Goal: Task Accomplishment & Management: Use online tool/utility

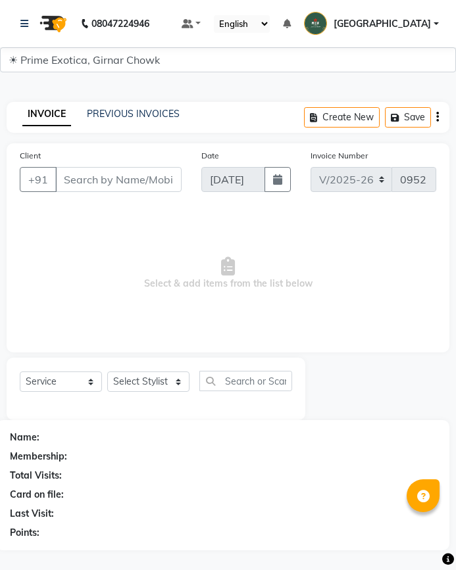
select select "5796"
select select "service"
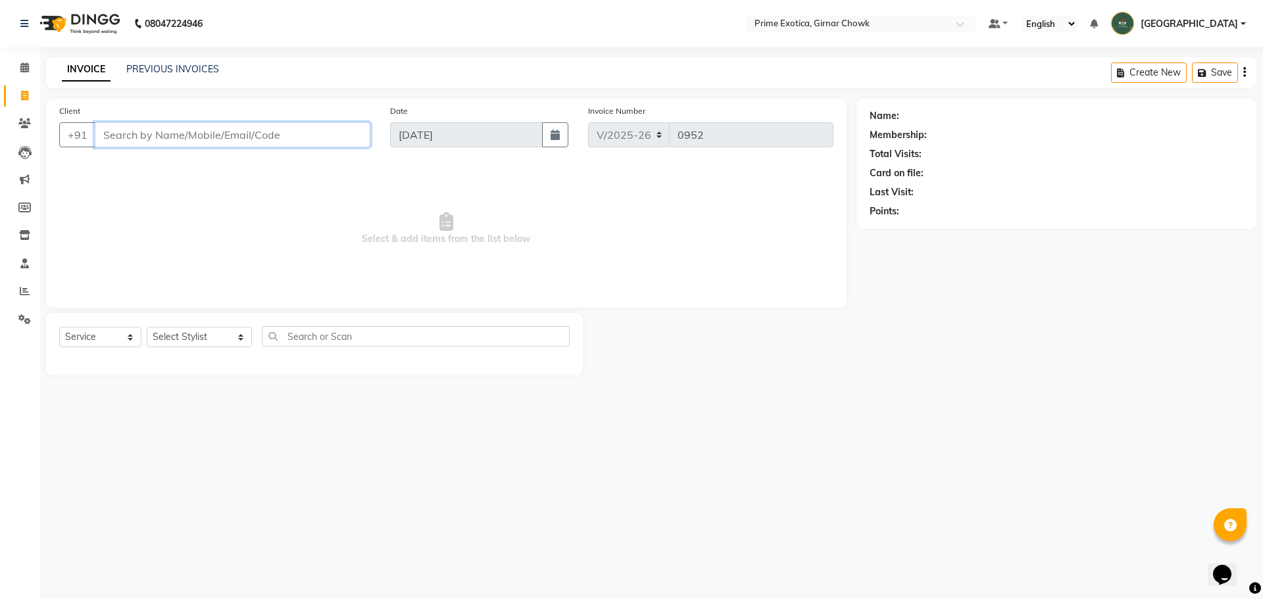
click at [247, 134] on input "Client" at bounding box center [233, 134] width 276 height 25
type input "9146275812"
click at [355, 126] on button "Add Client" at bounding box center [337, 134] width 68 height 25
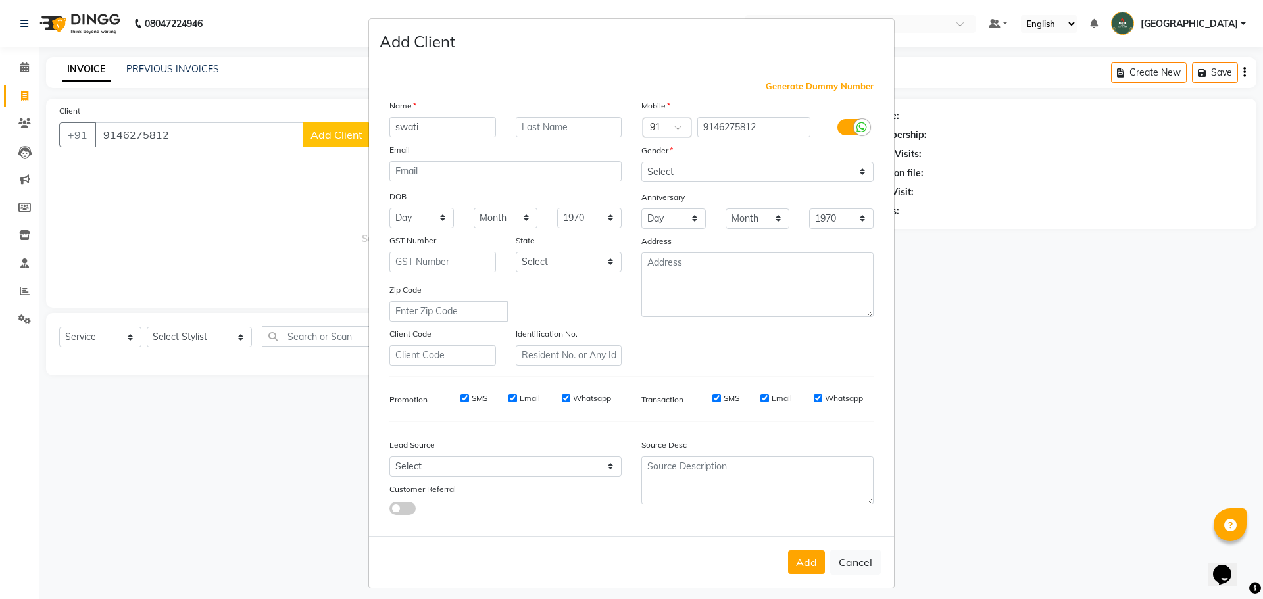
type input "swati"
click at [455, 128] on input "text" at bounding box center [569, 127] width 107 height 20
type input "gangashettiwar"
click at [455, 162] on select "Select [DEMOGRAPHIC_DATA] [DEMOGRAPHIC_DATA] Other Prefer Not To Say" at bounding box center [757, 172] width 232 height 20
select select "[DEMOGRAPHIC_DATA]"
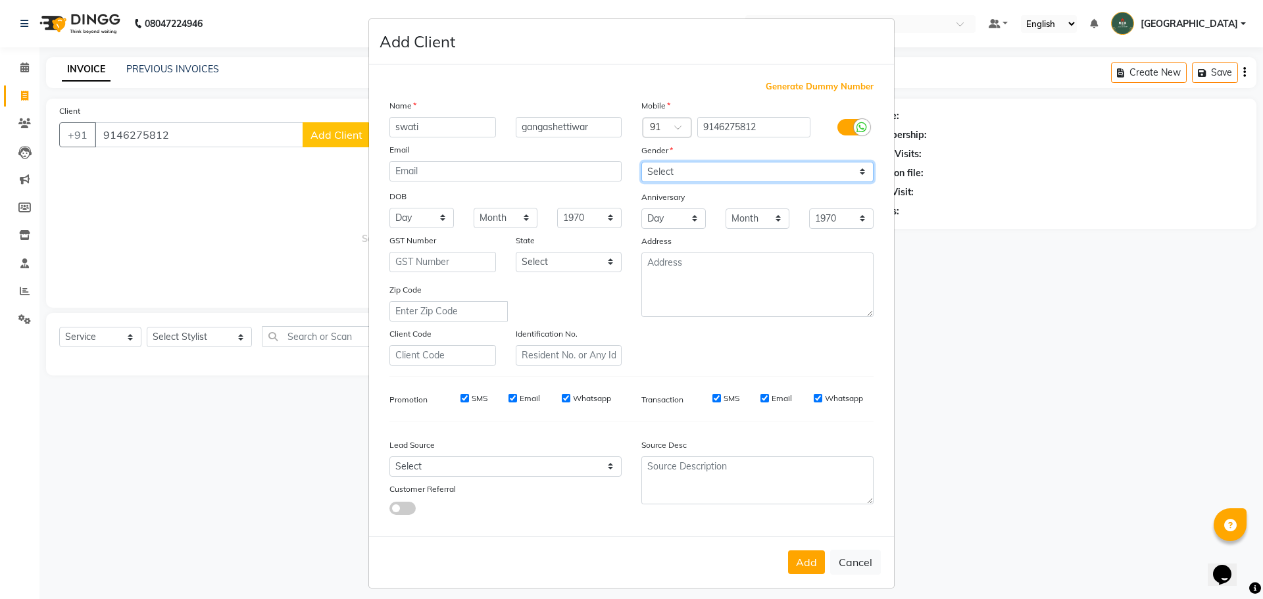
click at [455, 162] on select "Select [DEMOGRAPHIC_DATA] [DEMOGRAPHIC_DATA] Other Prefer Not To Say" at bounding box center [757, 172] width 232 height 20
click at [455, 566] on button "Add" at bounding box center [806, 563] width 37 height 24
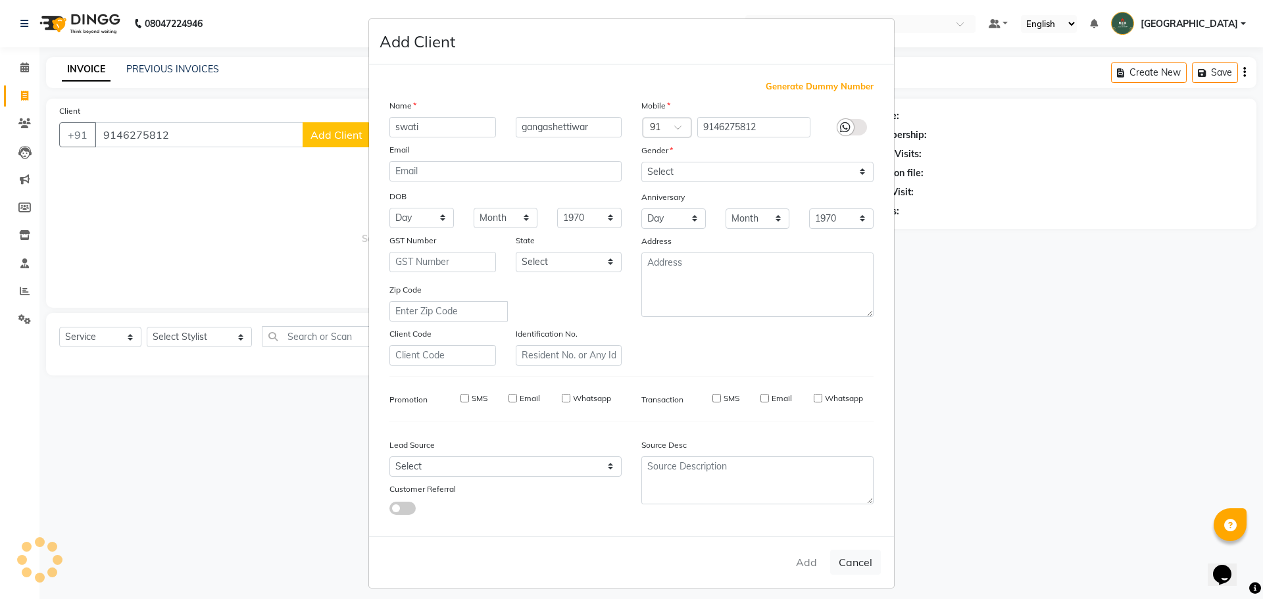
select select
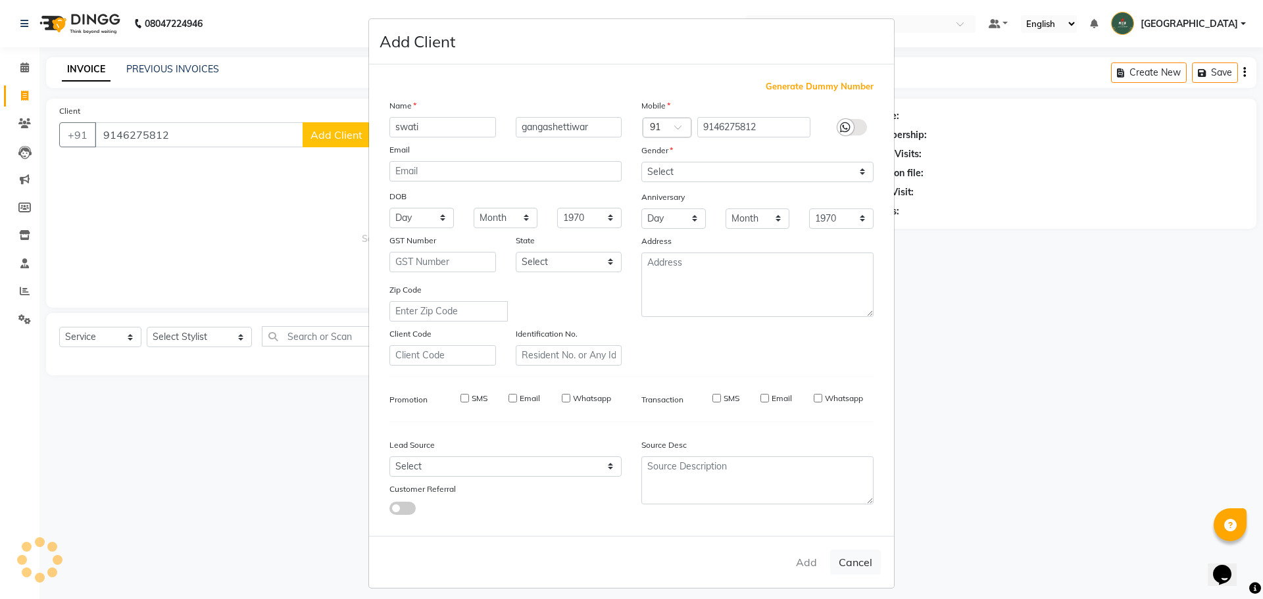
select select
checkbox input "false"
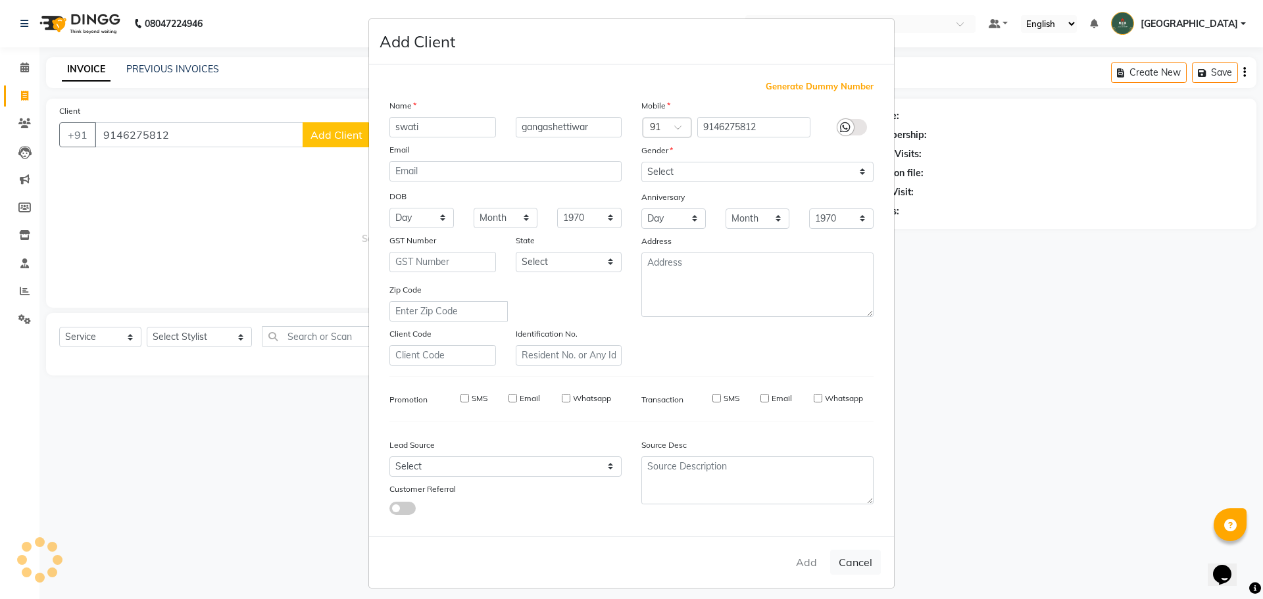
checkbox input "false"
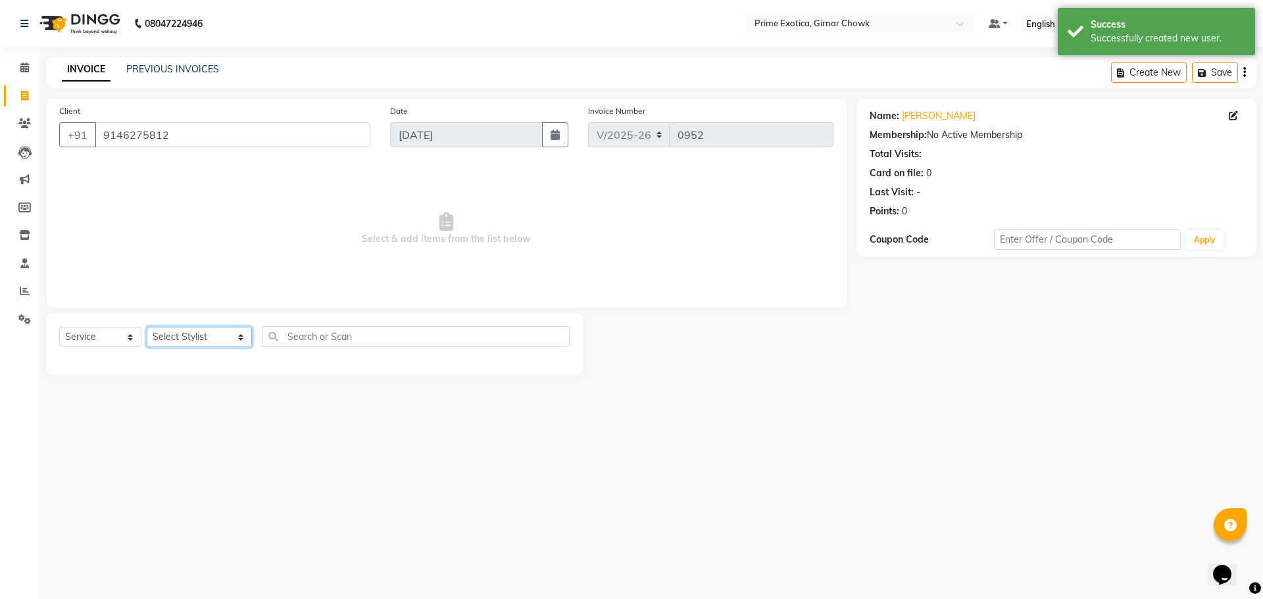
click at [188, 329] on select "Select Stylist [PERSON_NAME] ADMIN [PERSON_NAME] [PERSON_NAME] [PERSON_NAME] [P…" at bounding box center [199, 337] width 105 height 20
select select "47144"
click at [147, 327] on select "Select Stylist [PERSON_NAME] ADMIN [PERSON_NAME] [PERSON_NAME] [PERSON_NAME] [P…" at bounding box center [199, 337] width 105 height 20
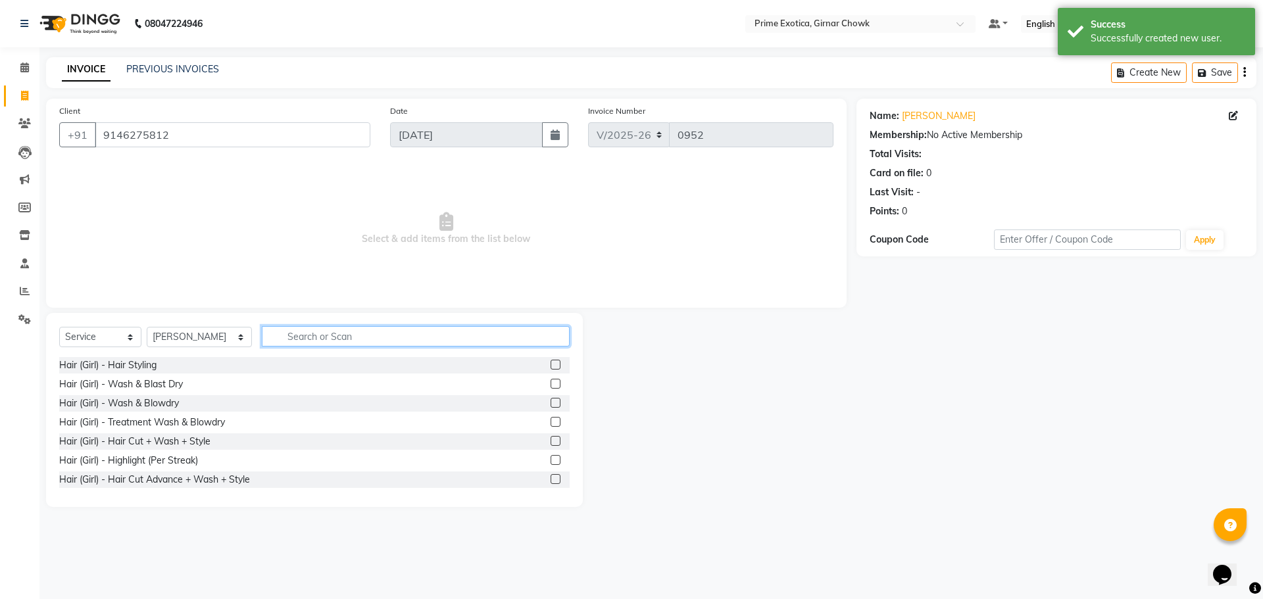
click at [289, 339] on input "text" at bounding box center [416, 336] width 308 height 20
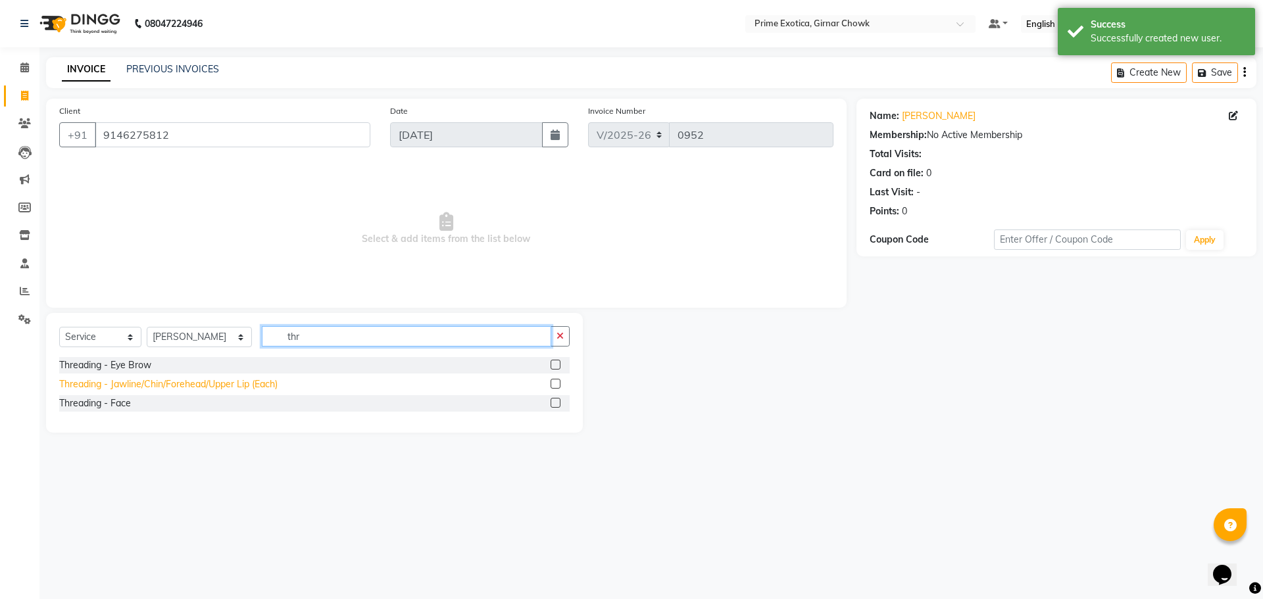
type input "thr"
click at [274, 381] on div "Threading - Jawline/Chin/Forehead/Upper Lip (Each)" at bounding box center [168, 385] width 218 height 14
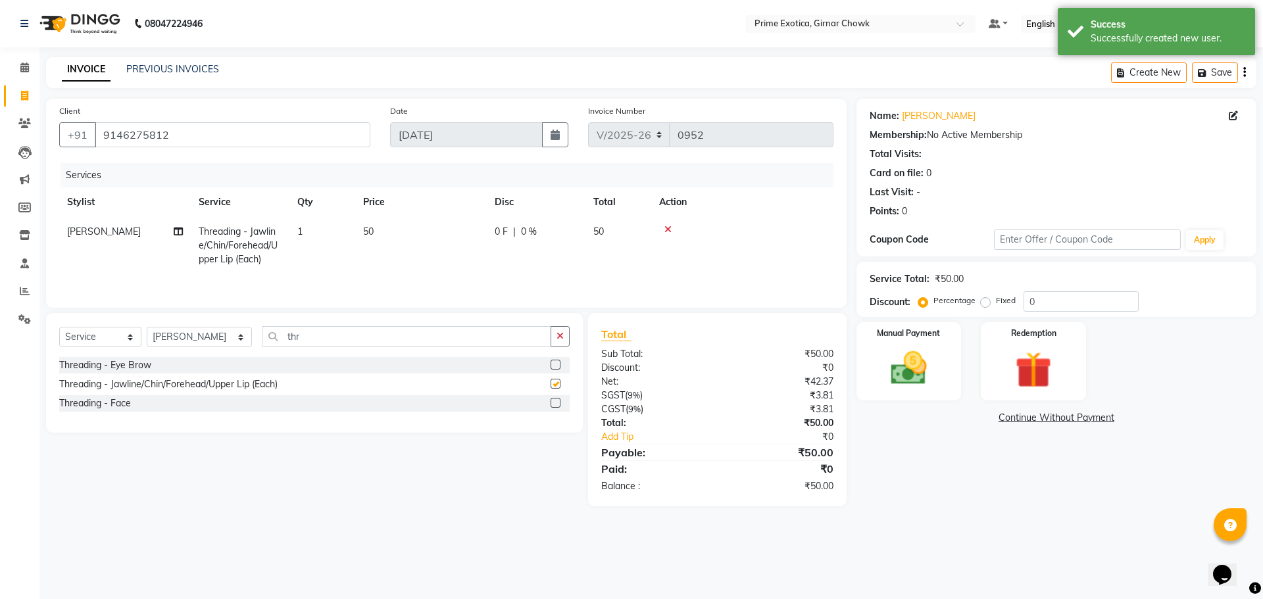
checkbox input "false"
click at [368, 229] on span "50" at bounding box center [368, 232] width 11 height 12
select select "47144"
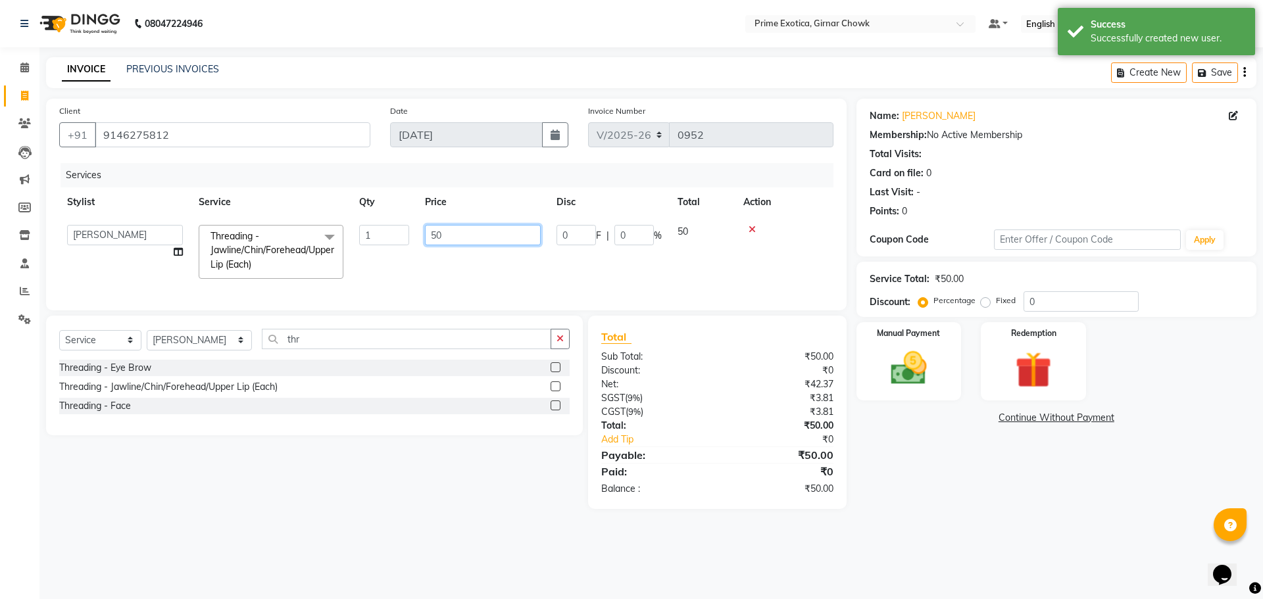
click at [437, 237] on input "50" at bounding box center [483, 235] width 116 height 20
type input "100"
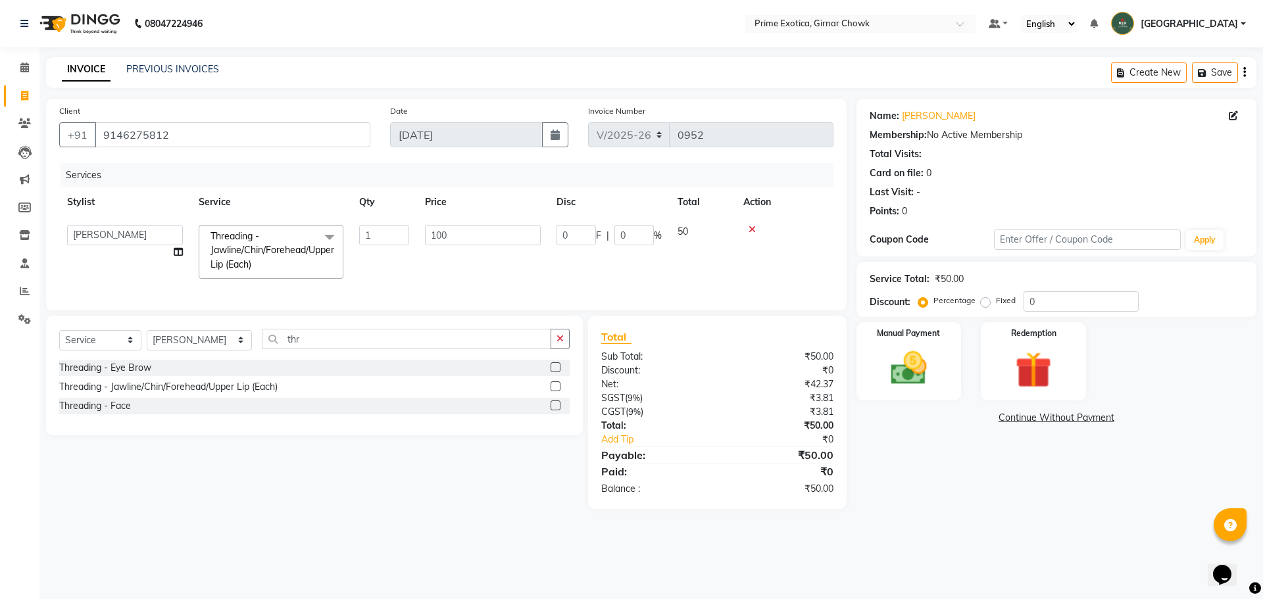
click at [445, 247] on td "100" at bounding box center [483, 252] width 132 height 70
select select "47144"
drag, startPoint x: 891, startPoint y: 357, endPoint x: 897, endPoint y: 357, distance: 6.6
click at [455, 357] on img at bounding box center [908, 368] width 61 height 43
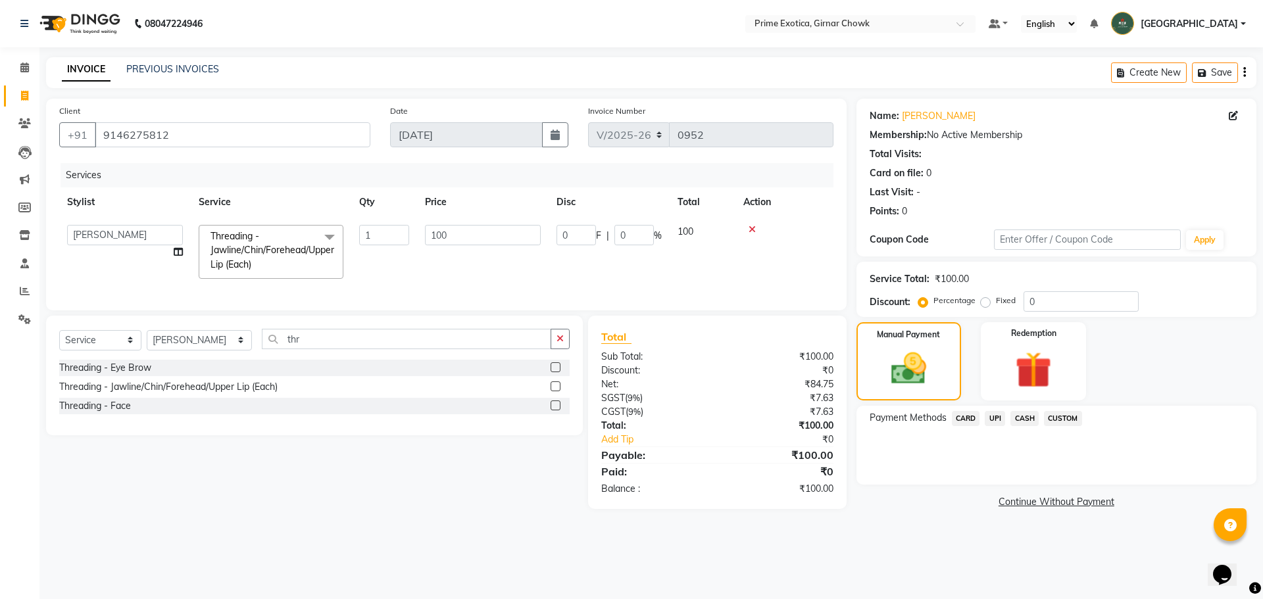
click at [455, 420] on span "CASH" at bounding box center [1024, 418] width 28 height 15
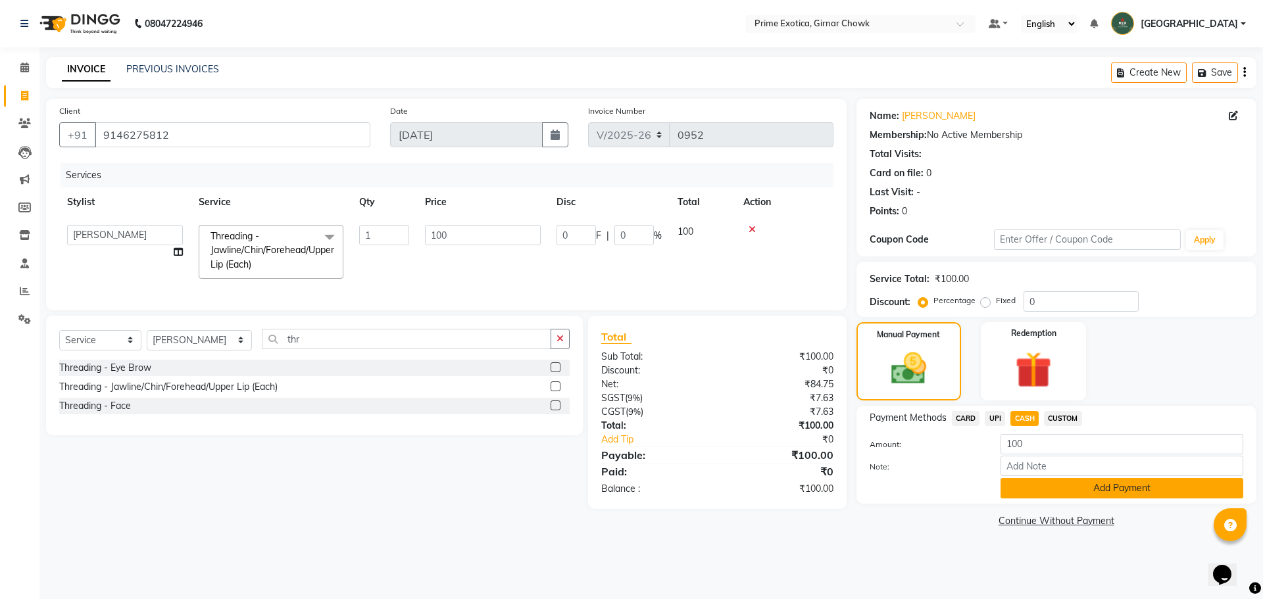
click at [455, 489] on button "Add Payment" at bounding box center [1122, 488] width 243 height 20
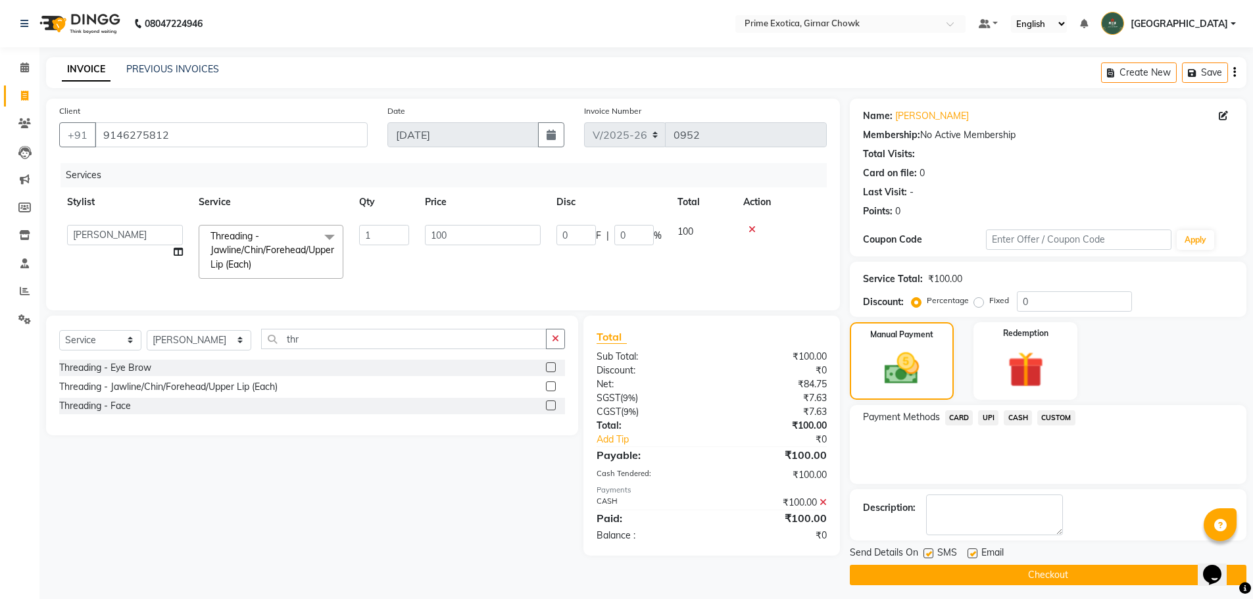
click at [455, 570] on button "Checkout" at bounding box center [1048, 575] width 397 height 20
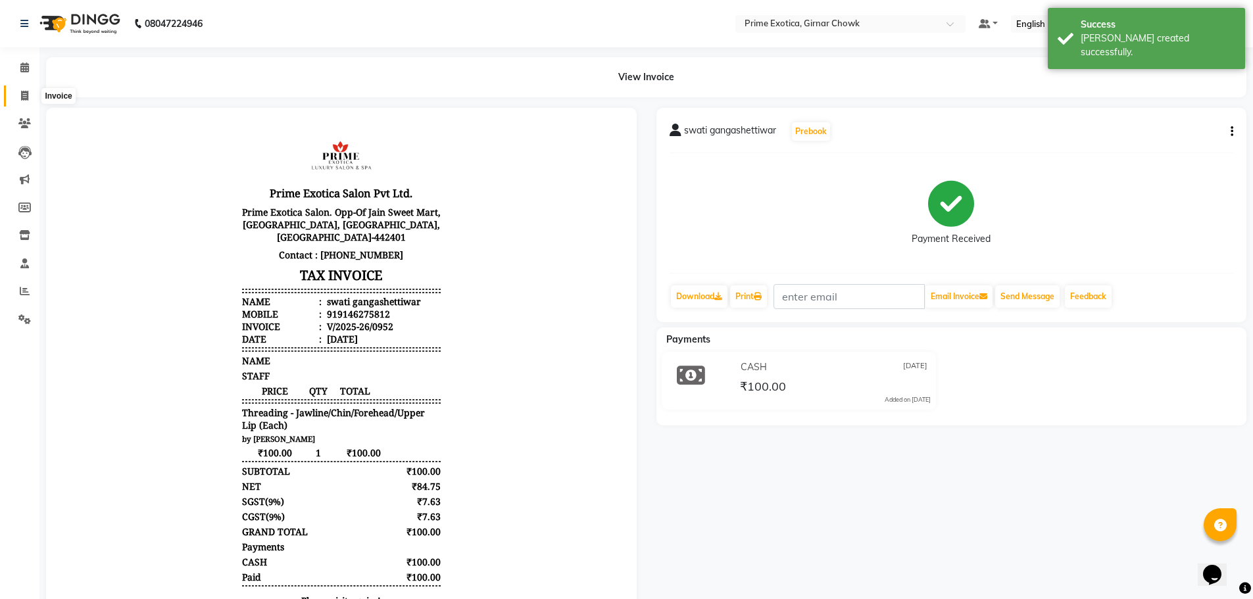
click at [24, 97] on icon at bounding box center [24, 96] width 7 height 10
select select "5796"
select select "service"
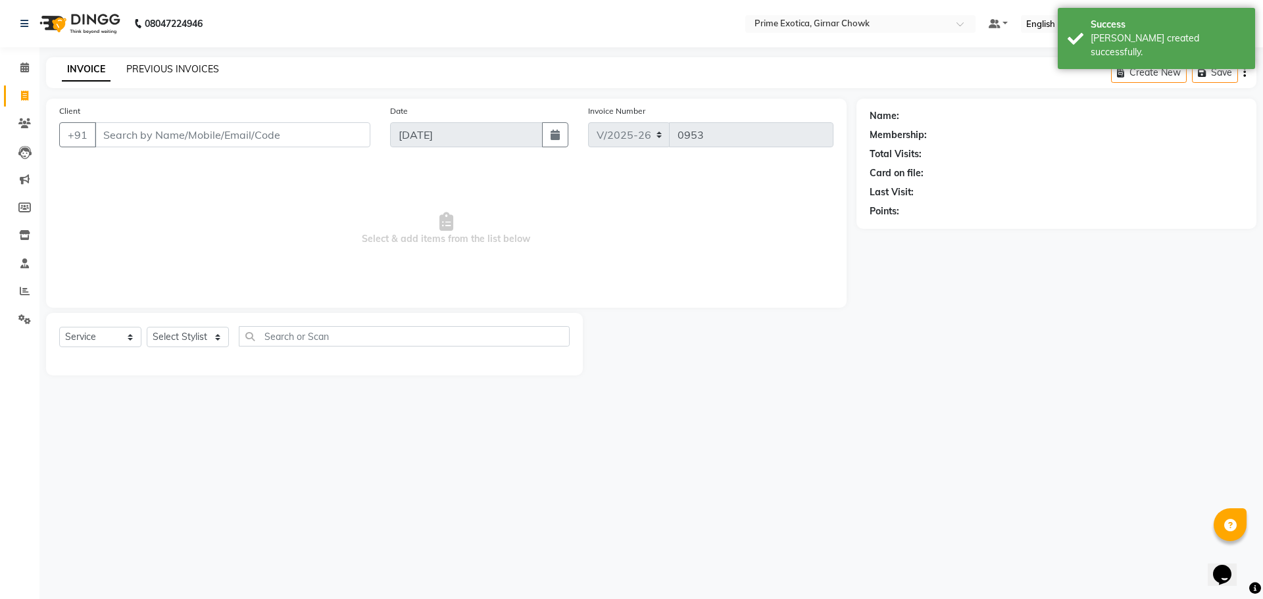
click at [206, 67] on link "PREVIOUS INVOICES" at bounding box center [172, 69] width 93 height 12
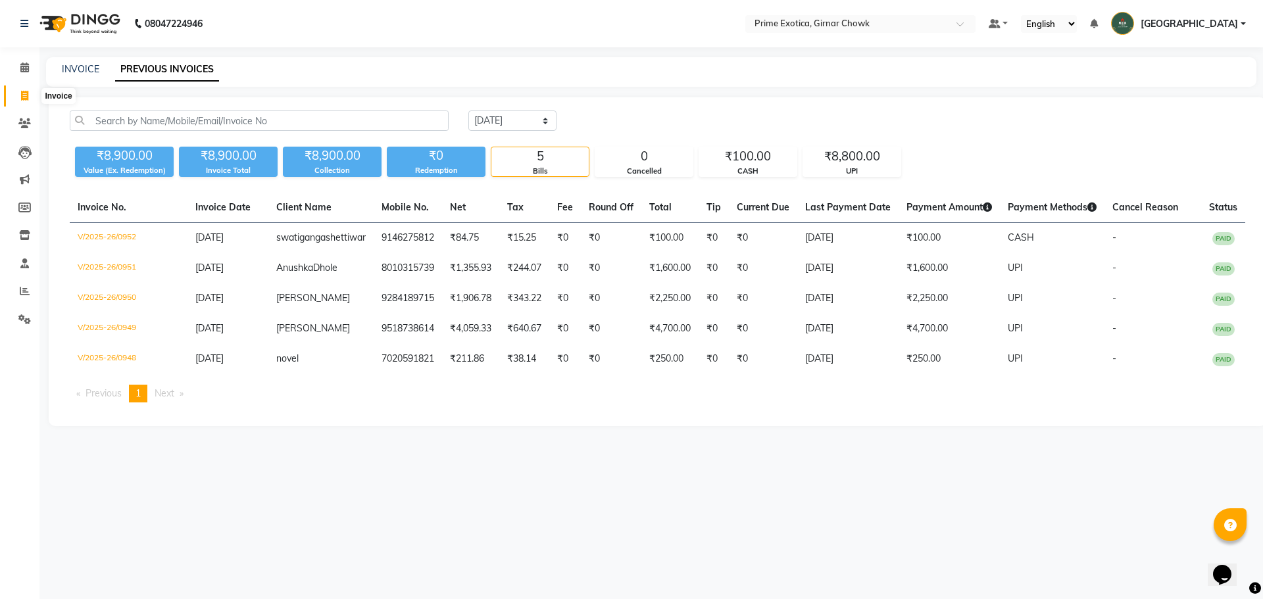
click at [24, 95] on icon at bounding box center [24, 96] width 7 height 10
select select "5796"
select select "service"
